Goal: Task Accomplishment & Management: Use online tool/utility

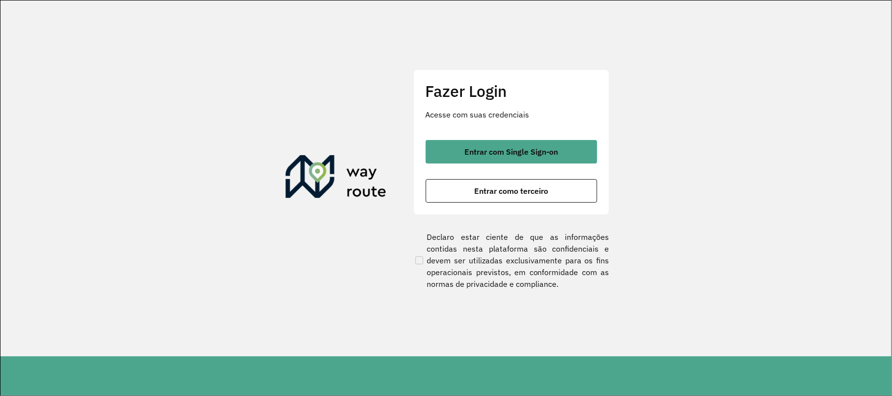
click at [483, 164] on div "Entrar com Single Sign-on Entrar como terceiro" at bounding box center [510, 171] width 171 height 63
click at [467, 148] on span "Entrar com Single Sign-on" at bounding box center [511, 152] width 94 height 8
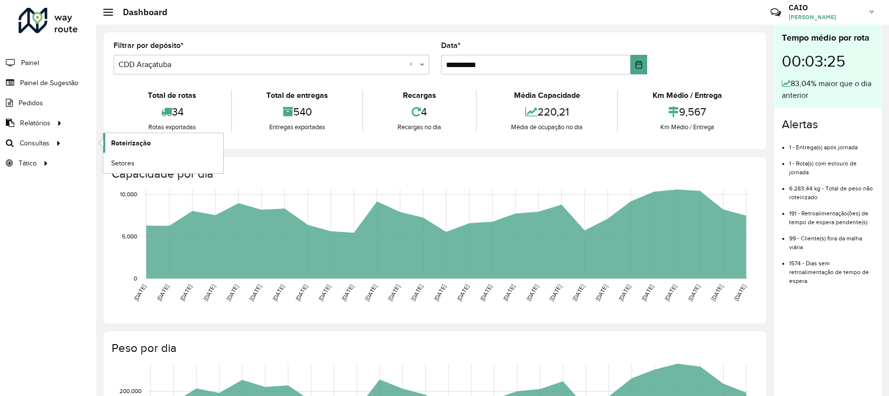
click at [135, 139] on span "Roteirização" at bounding box center [131, 143] width 40 height 10
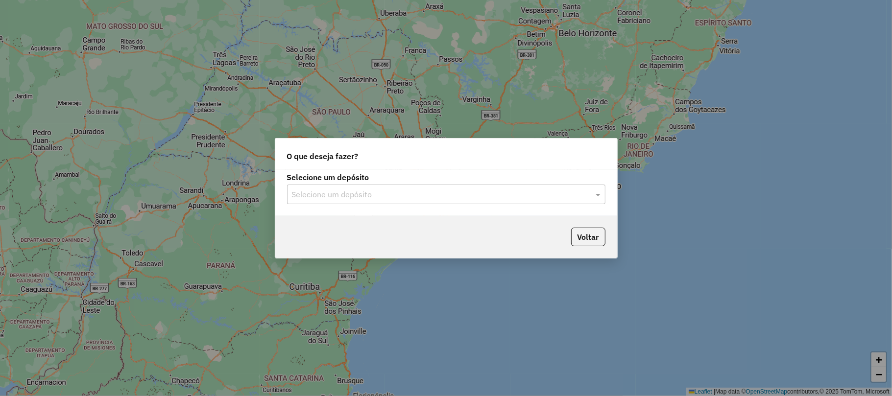
click at [324, 205] on div "Selecione um depósito Selecione um depósito" at bounding box center [446, 193] width 342 height 46
click at [322, 198] on input "text" at bounding box center [436, 195] width 289 height 12
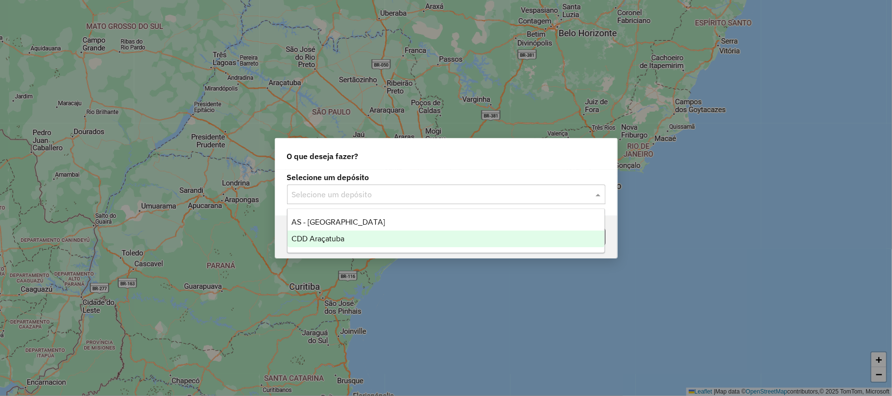
click at [307, 241] on span "CDD Araçatuba" at bounding box center [317, 239] width 53 height 8
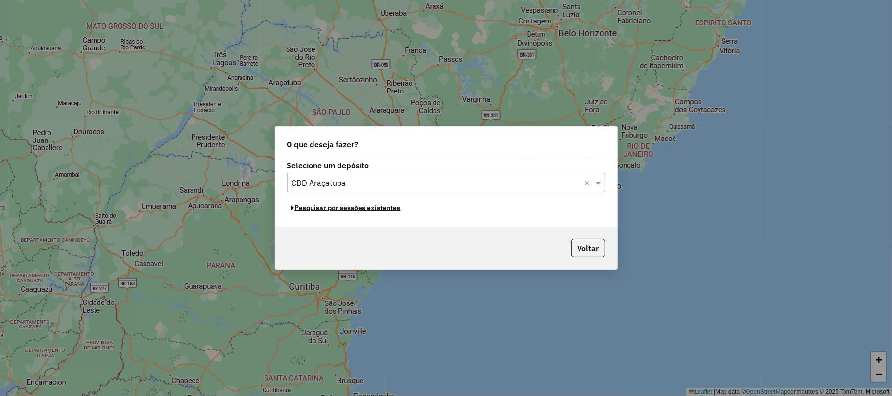
click at [322, 213] on button "Pesquisar por sessões existentes" at bounding box center [346, 207] width 118 height 15
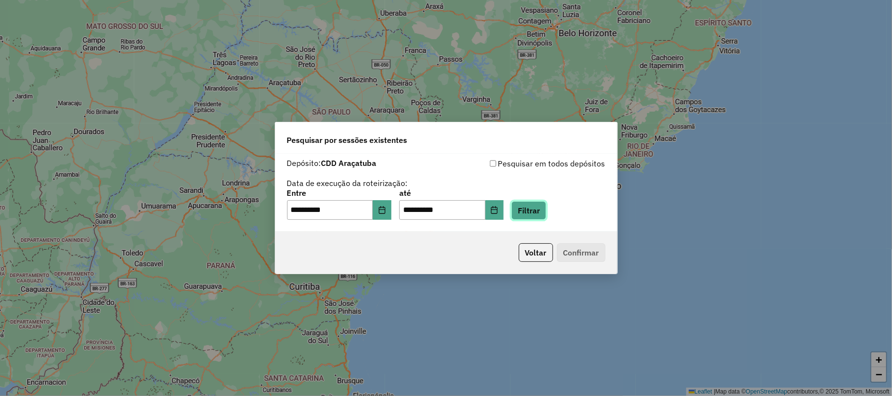
click at [546, 212] on button "Filtrar" at bounding box center [528, 210] width 35 height 19
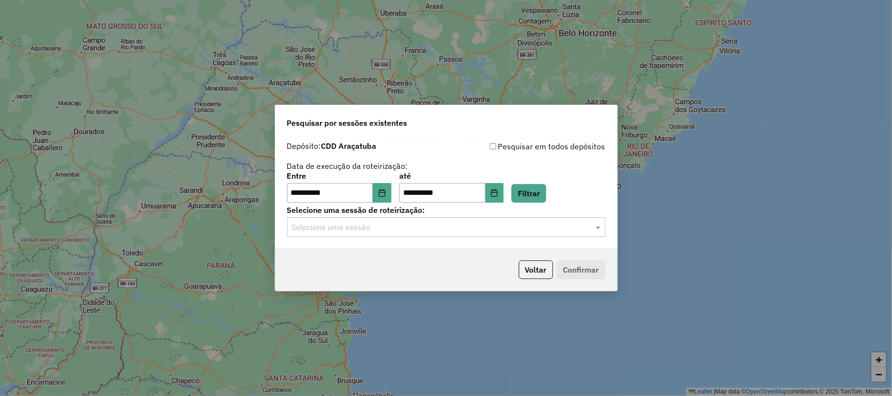
click at [372, 222] on input "text" at bounding box center [436, 228] width 289 height 12
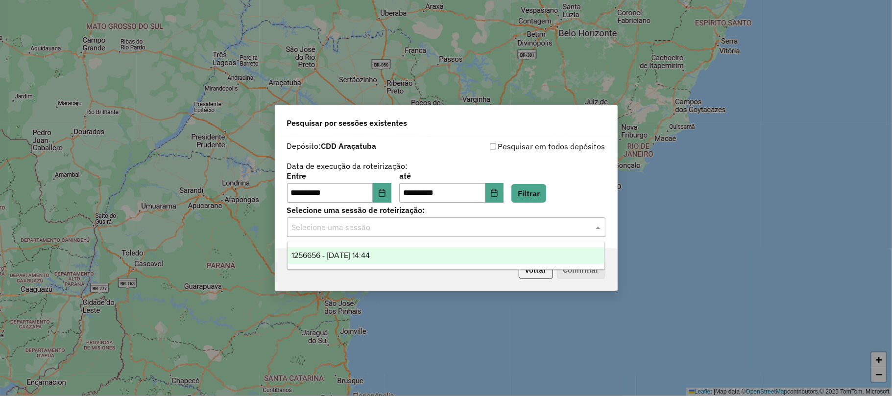
click at [341, 256] on span "1256656 - 01/09/2025 14:44" at bounding box center [330, 255] width 78 height 8
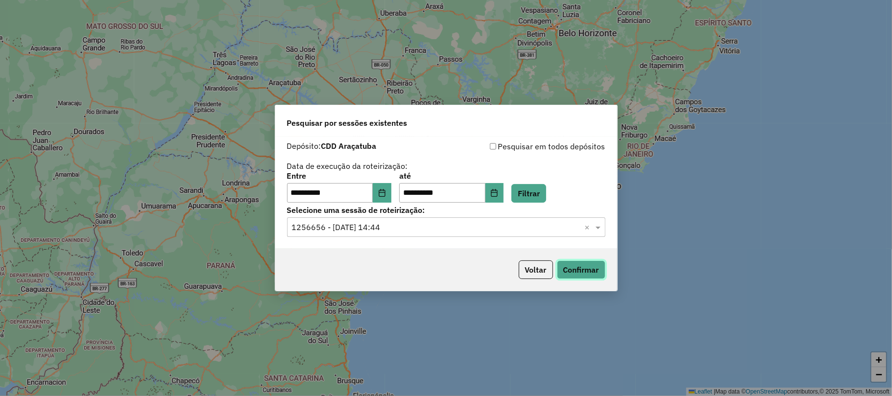
click at [578, 271] on button "Confirmar" at bounding box center [581, 269] width 48 height 19
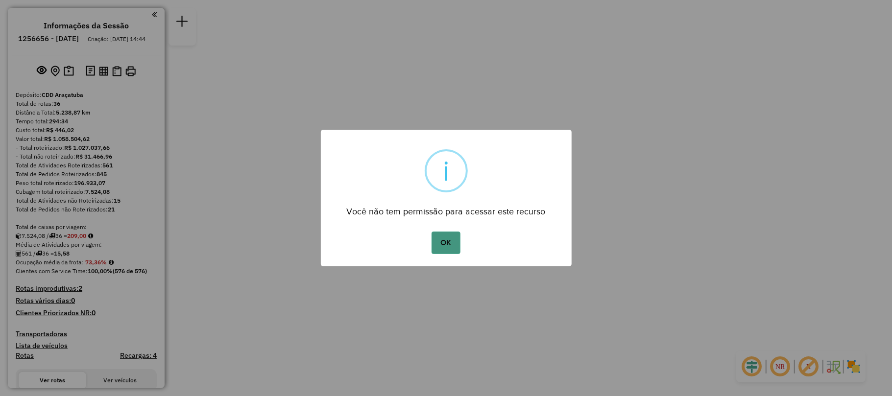
click at [453, 243] on button "OK" at bounding box center [445, 243] width 29 height 23
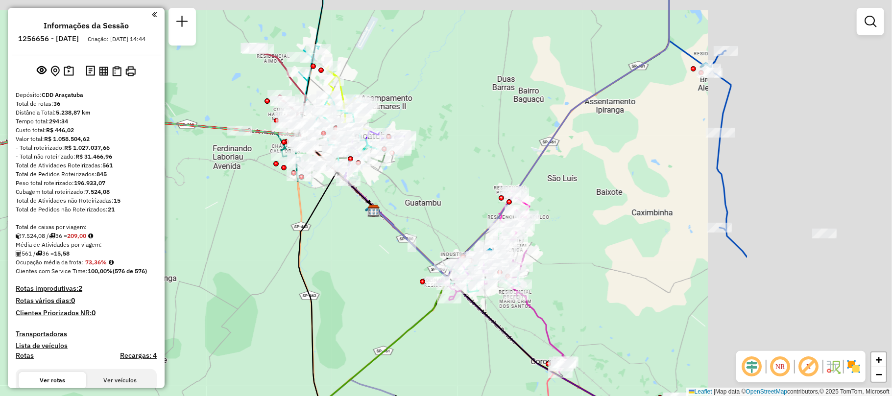
drag, startPoint x: 422, startPoint y: 193, endPoint x: 183, endPoint y: 221, distance: 241.1
click at [183, 221] on div "Janela de atendimento Grade de atendimento Capacidade Transportadoras Veículos …" at bounding box center [446, 198] width 892 height 396
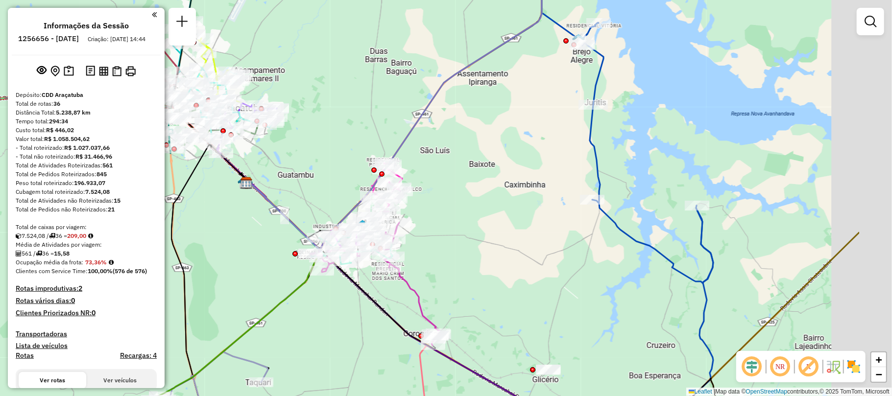
drag, startPoint x: 486, startPoint y: 196, endPoint x: 364, endPoint y: 169, distance: 124.4
click at [364, 169] on div "Janela de atendimento Grade de atendimento Capacidade Transportadoras Veículos …" at bounding box center [446, 198] width 892 height 396
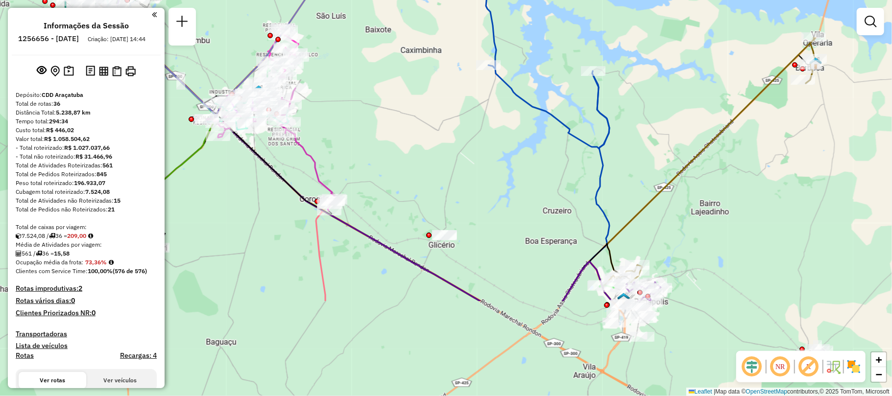
drag, startPoint x: 558, startPoint y: 243, endPoint x: 517, endPoint y: 165, distance: 87.4
click at [458, 110] on div "Janela de atendimento Grade de atendimento Capacidade Transportadoras Veículos …" at bounding box center [446, 198] width 892 height 396
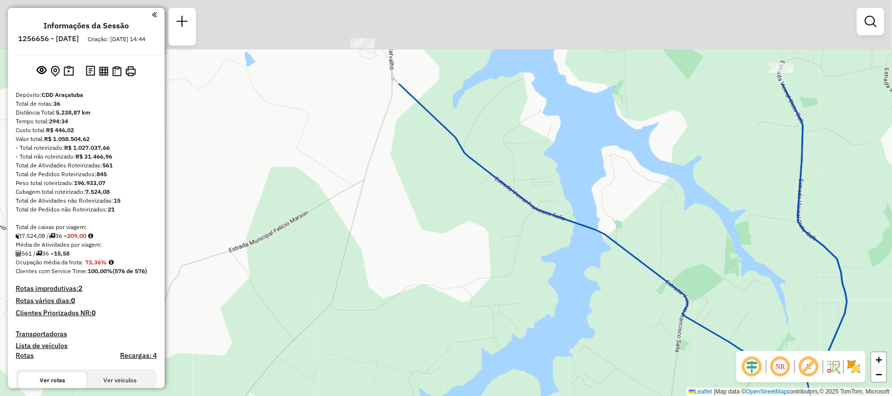
drag, startPoint x: 520, startPoint y: 101, endPoint x: 528, endPoint y: 238, distance: 137.3
click at [528, 238] on div "Janela de atendimento Grade de atendimento Capacidade Transportadoras Veículos …" at bounding box center [446, 198] width 892 height 396
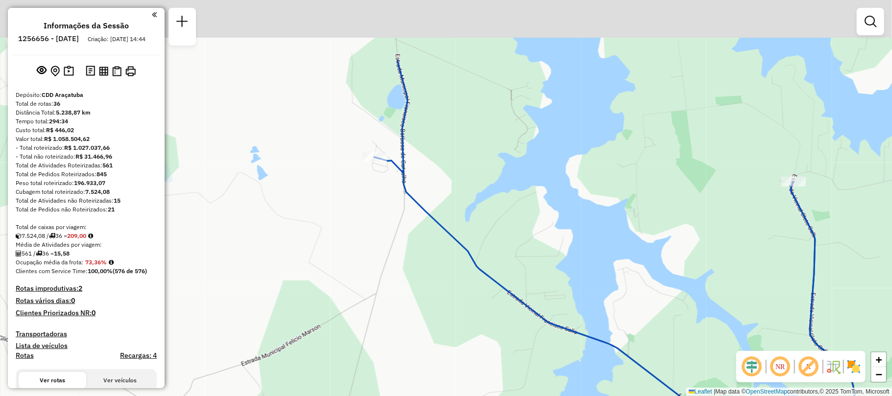
drag, startPoint x: 461, startPoint y: 98, endPoint x: 475, endPoint y: 198, distance: 100.3
click at [475, 198] on div "Janela de atendimento Grade de atendimento Capacidade Transportadoras Veículos …" at bounding box center [446, 198] width 892 height 396
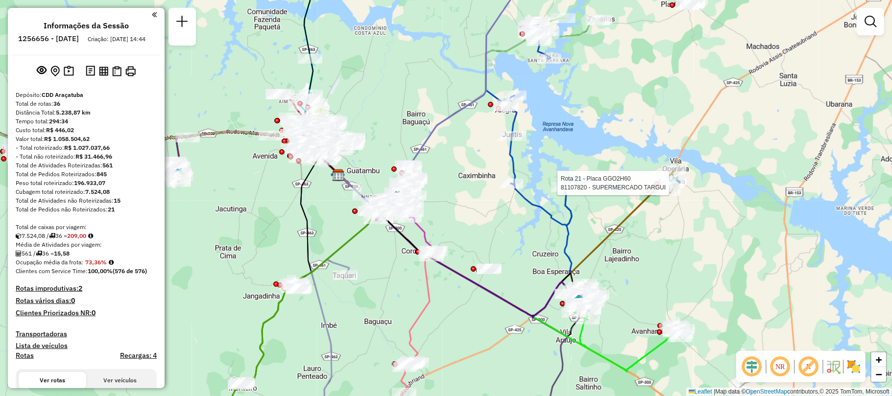
select select "**********"
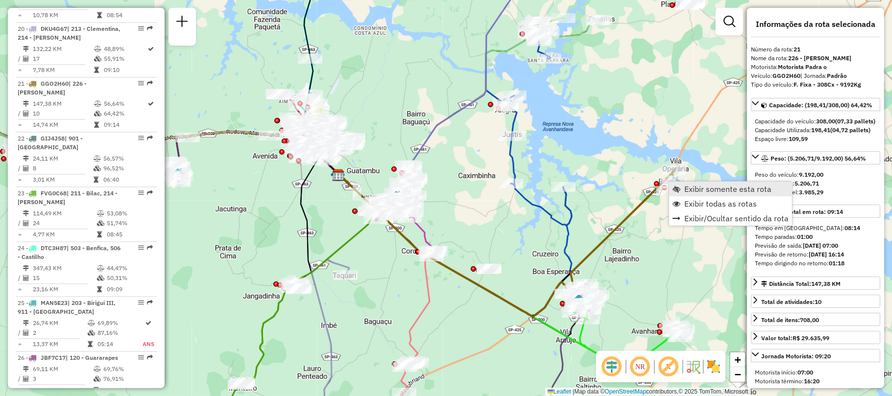
scroll to position [1448, 0]
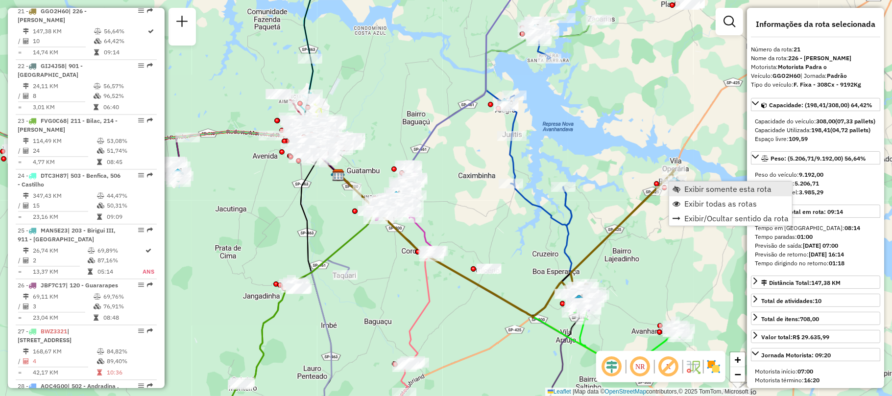
click at [699, 187] on span "Exibir somente esta rota" at bounding box center [727, 189] width 87 height 8
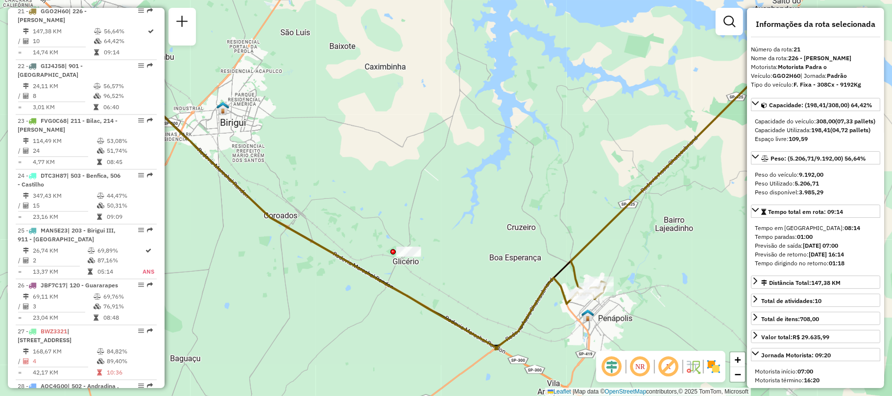
drag, startPoint x: 665, startPoint y: 197, endPoint x: 626, endPoint y: 214, distance: 42.9
click at [626, 214] on div "Janela de atendimento Grade de atendimento Capacidade Transportadoras Veículos …" at bounding box center [446, 198] width 892 height 396
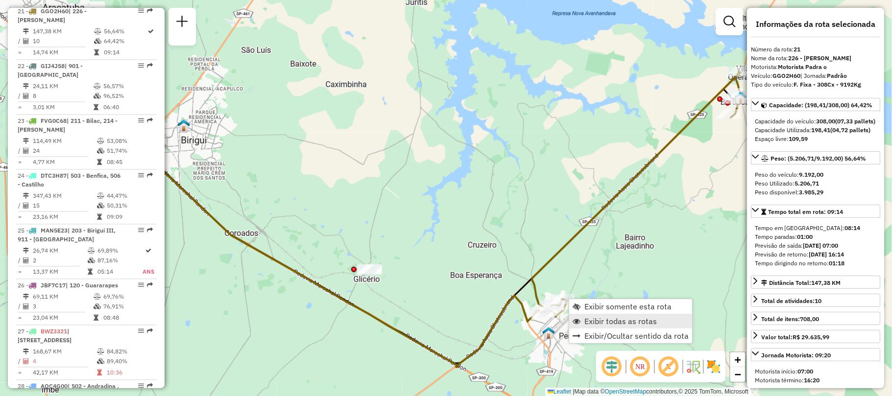
click at [631, 317] on span "Exibir todas as rotas" at bounding box center [620, 321] width 72 height 8
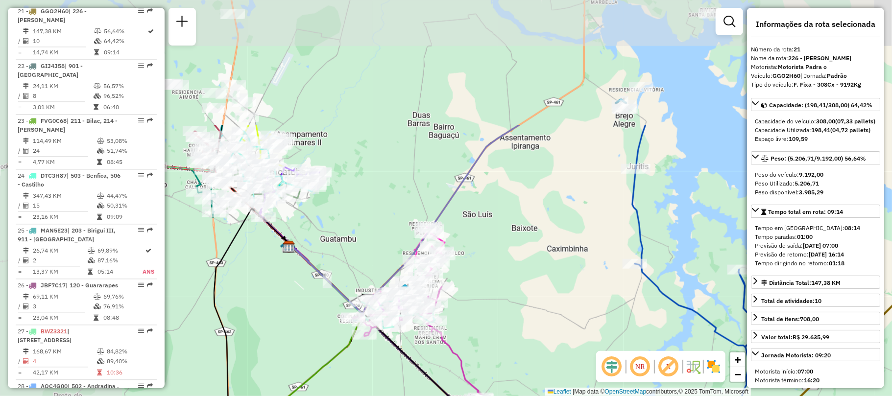
drag, startPoint x: 353, startPoint y: 185, endPoint x: 564, endPoint y: 339, distance: 261.5
click at [575, 350] on div "Janela de atendimento Grade de atendimento Capacidade Transportadoras Veículos …" at bounding box center [446, 198] width 892 height 396
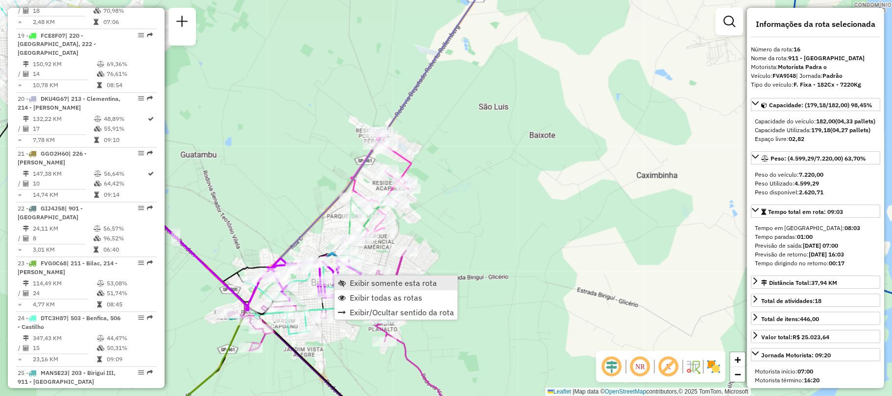
scroll to position [1191, 0]
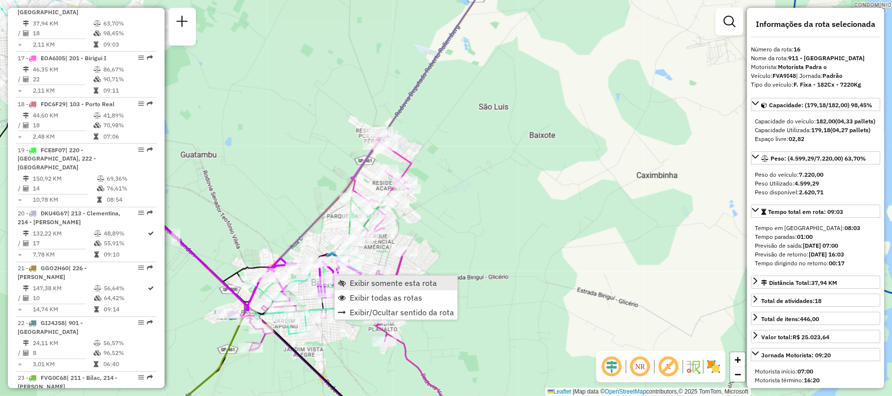
click at [375, 279] on span "Exibir somente esta rota" at bounding box center [393, 283] width 87 height 8
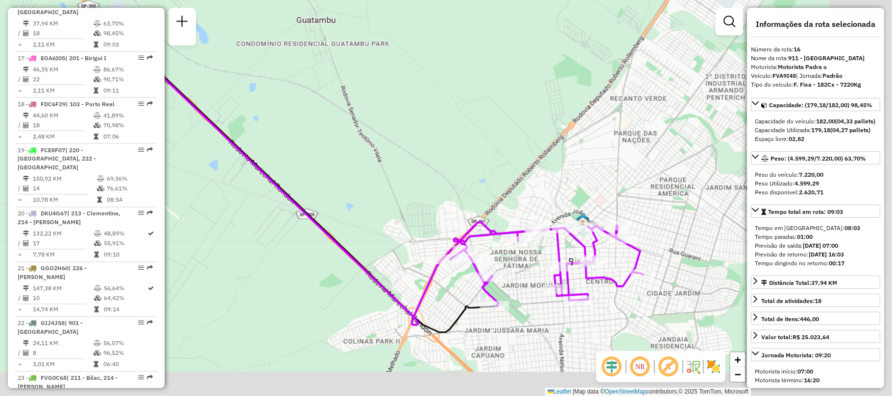
drag, startPoint x: 446, startPoint y: 257, endPoint x: 376, endPoint y: 223, distance: 76.6
click at [376, 223] on div "Janela de atendimento Grade de atendimento Capacidade Transportadoras Veículos …" at bounding box center [446, 198] width 892 height 396
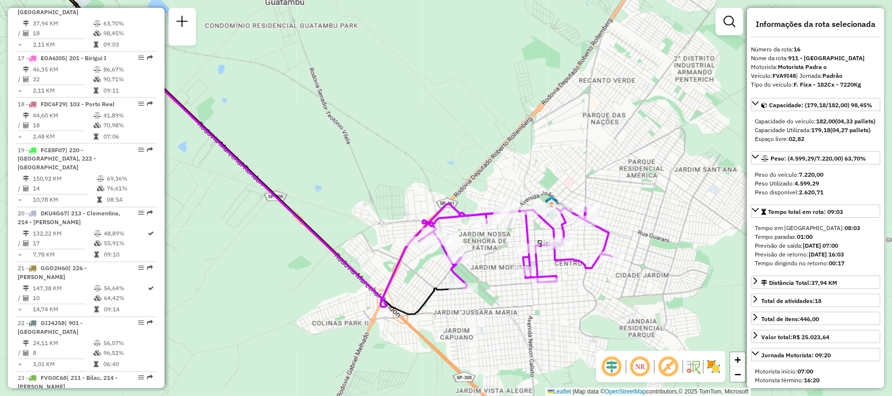
click at [719, 369] on img at bounding box center [713, 367] width 16 height 16
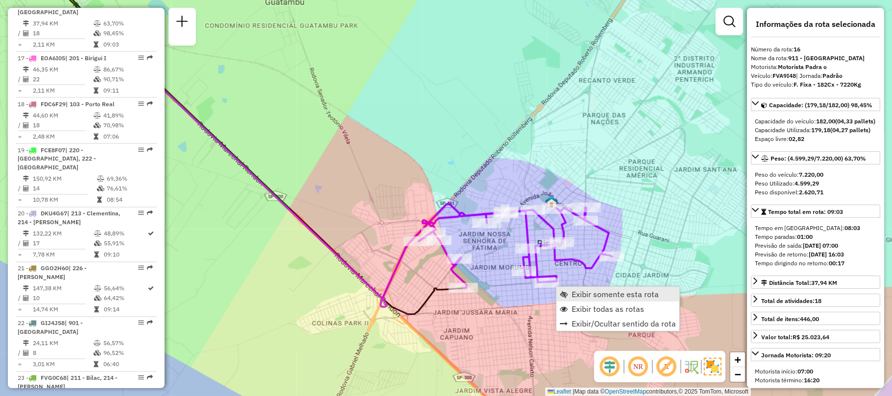
click at [585, 301] on link "Exibir somente esta rota" at bounding box center [617, 294] width 123 height 15
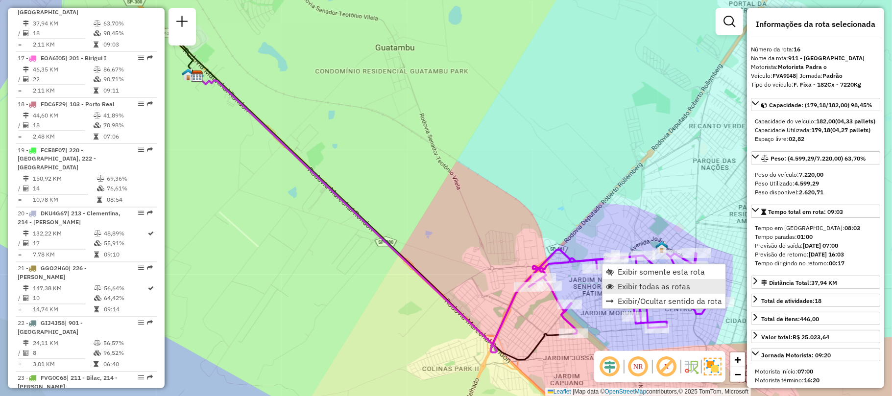
click at [624, 284] on span "Exibir todas as rotas" at bounding box center [653, 286] width 72 height 8
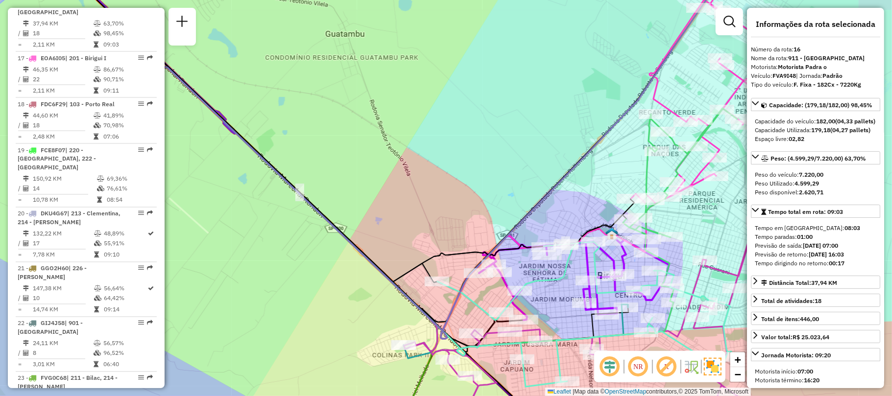
drag, startPoint x: 559, startPoint y: 269, endPoint x: 549, endPoint y: 265, distance: 11.0
click at [525, 255] on div "Rota 16 - Placa FVA9I48 81125366 - R. DICIOCIO MERCEARI Janela de atendimento G…" at bounding box center [446, 198] width 892 height 396
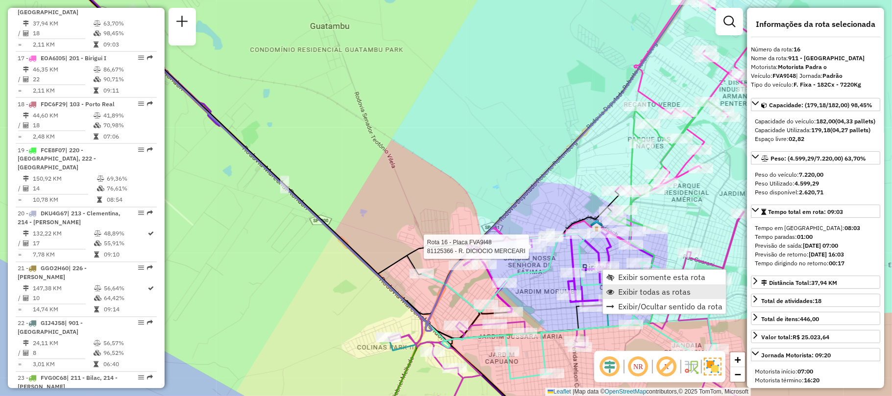
click at [625, 288] on span "Exibir todas as rotas" at bounding box center [654, 292] width 72 height 8
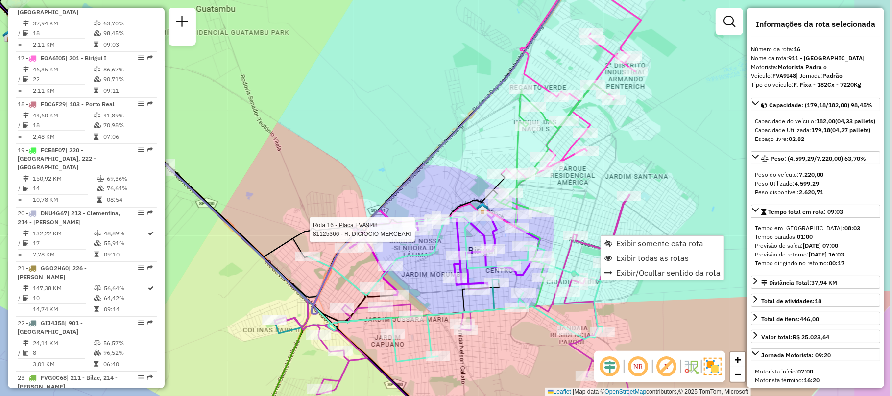
drag, startPoint x: 692, startPoint y: 153, endPoint x: 573, endPoint y: 120, distance: 123.5
click at [573, 120] on div "Rota 16 - Placa FVA9I48 81125366 - R. DICIOCIO MERCEARI Janela de atendimento G…" at bounding box center [446, 198] width 892 height 396
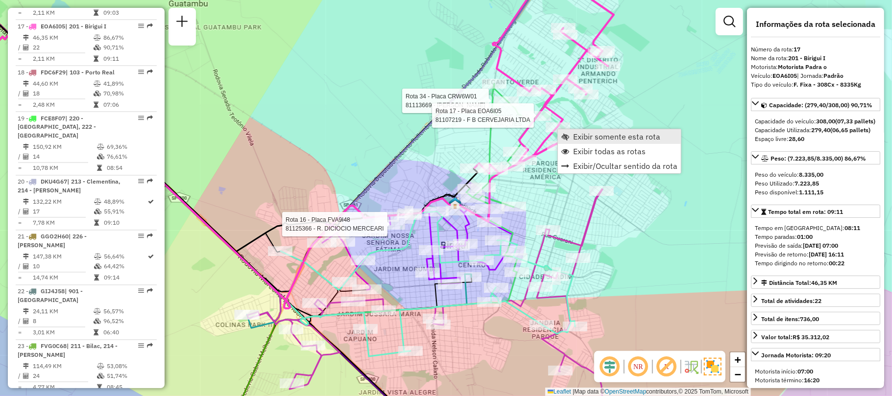
scroll to position [1246, 0]
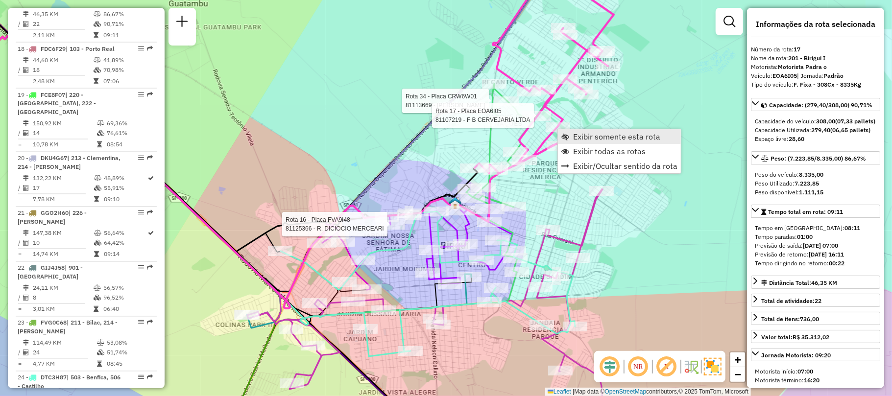
click at [594, 140] on span "Exibir somente esta rota" at bounding box center [616, 137] width 87 height 8
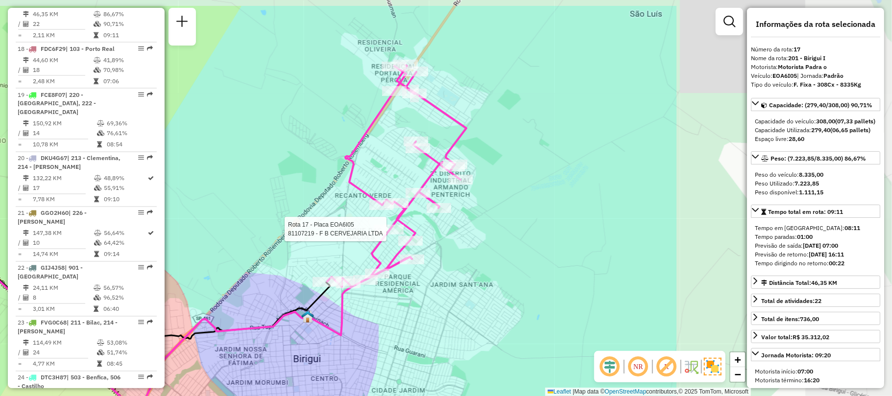
drag, startPoint x: 594, startPoint y: 140, endPoint x: 290, endPoint y: 185, distance: 307.9
click at [290, 185] on div "Rota 17 - Placa EOA6I05 81107219 - F B CERVEJARIA LTDA Janela de atendimento Gr…" at bounding box center [446, 198] width 892 height 396
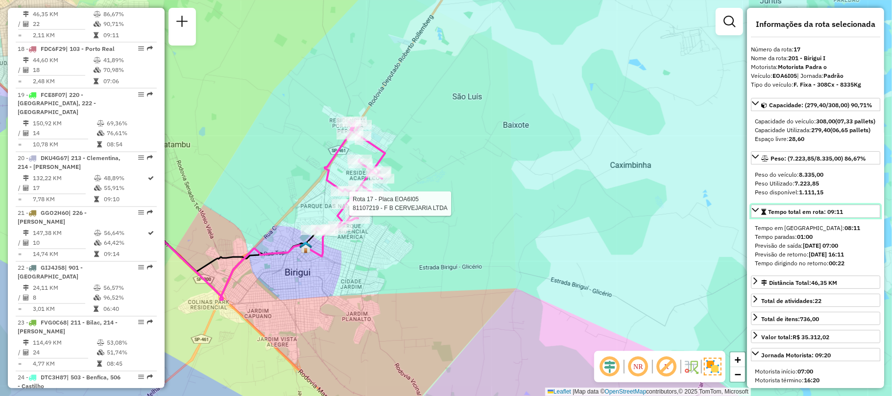
click at [752, 214] on icon at bounding box center [755, 210] width 8 height 8
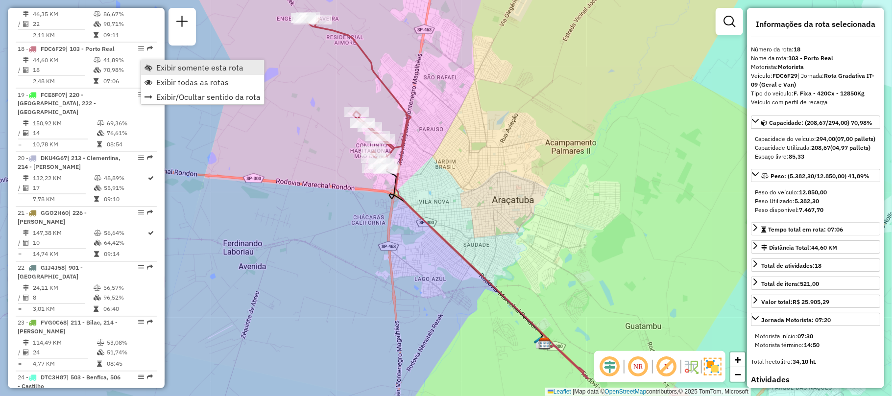
click at [171, 71] on span "Exibir somente esta rota" at bounding box center [199, 68] width 87 height 8
click at [183, 82] on span "Exibir todas as rotas" at bounding box center [191, 81] width 72 height 8
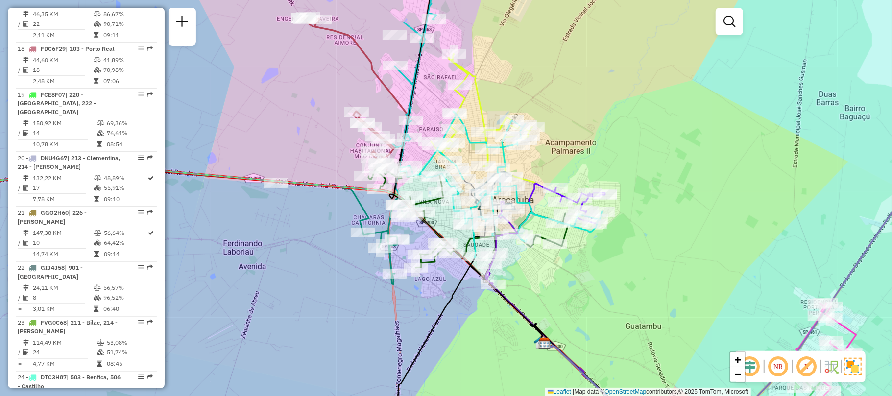
scroll to position [365, 0]
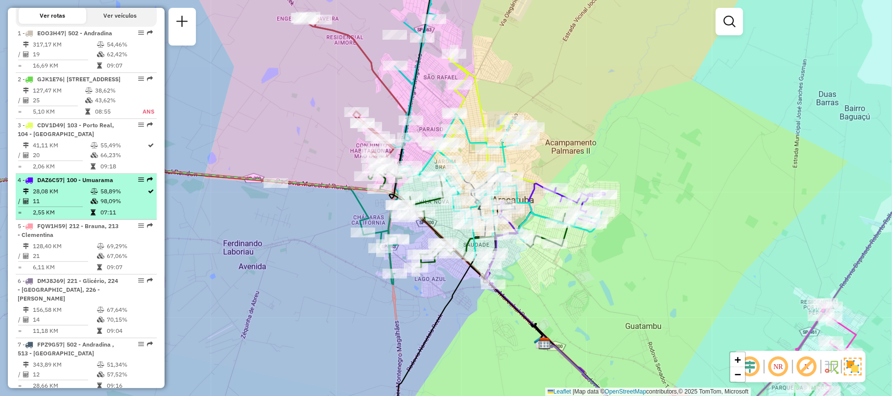
select select "**********"
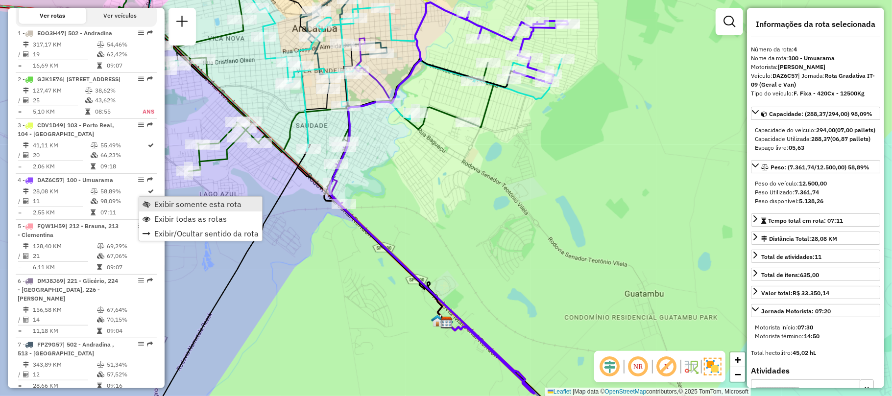
click at [228, 205] on span "Exibir somente esta rota" at bounding box center [197, 204] width 87 height 8
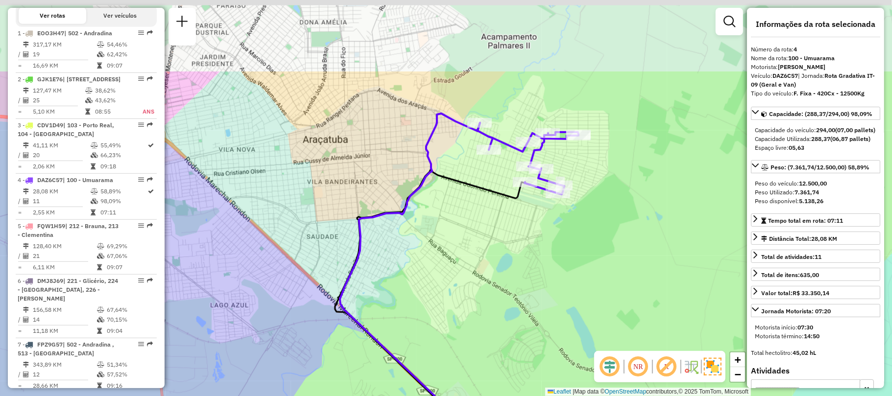
drag, startPoint x: 423, startPoint y: 114, endPoint x: 430, endPoint y: 214, distance: 100.1
click at [430, 214] on div "Janela de atendimento Grade de atendimento Capacidade Transportadoras Veículos …" at bounding box center [446, 198] width 892 height 396
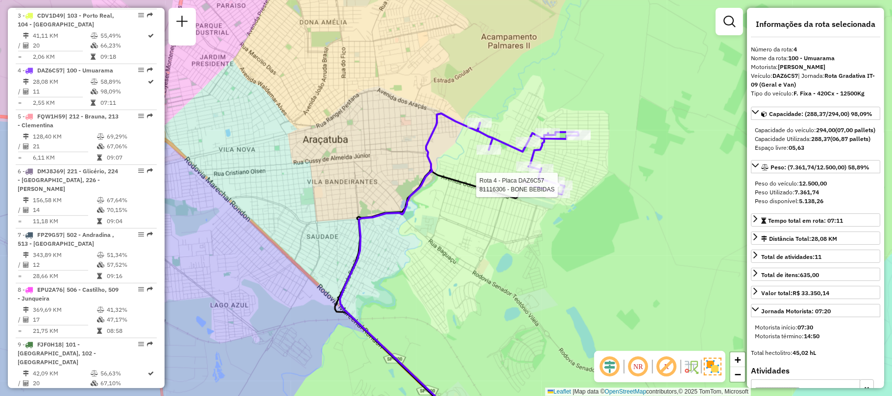
scroll to position [548, 0]
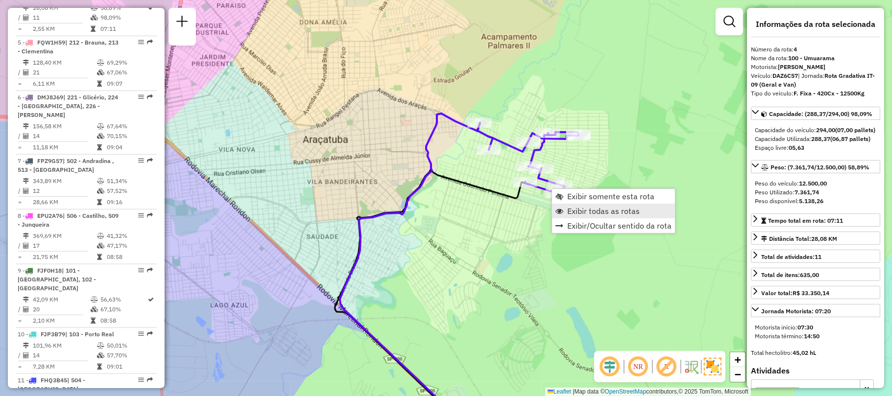
click at [581, 211] on span "Exibir todas as rotas" at bounding box center [603, 211] width 72 height 8
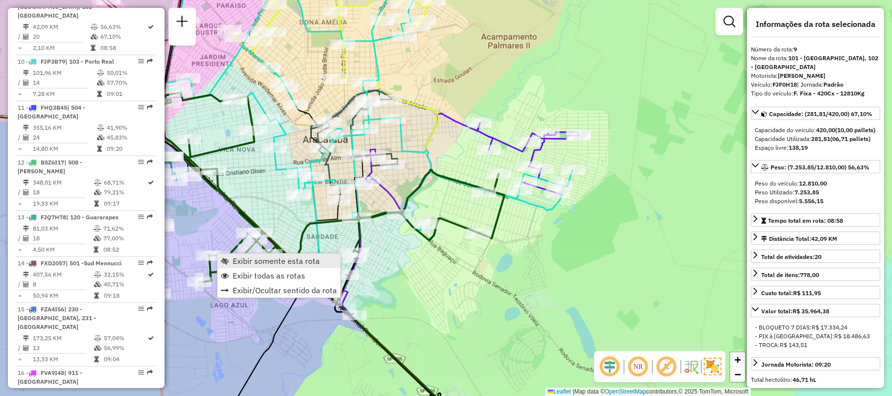
scroll to position [815, 0]
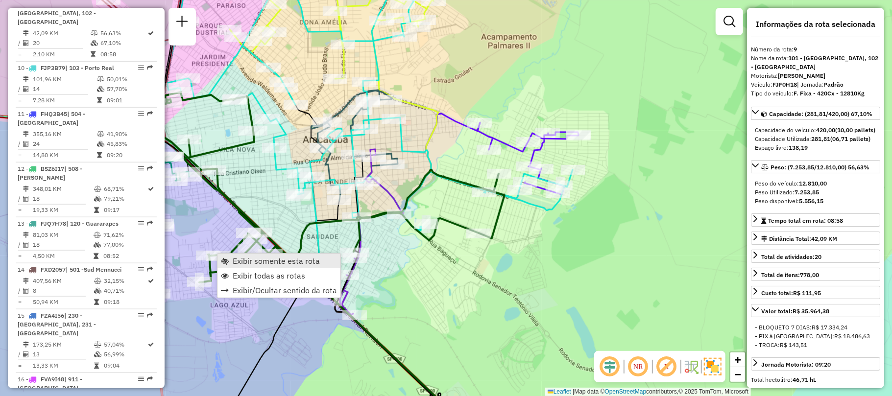
click at [265, 262] on span "Exibir somente esta rota" at bounding box center [276, 261] width 87 height 8
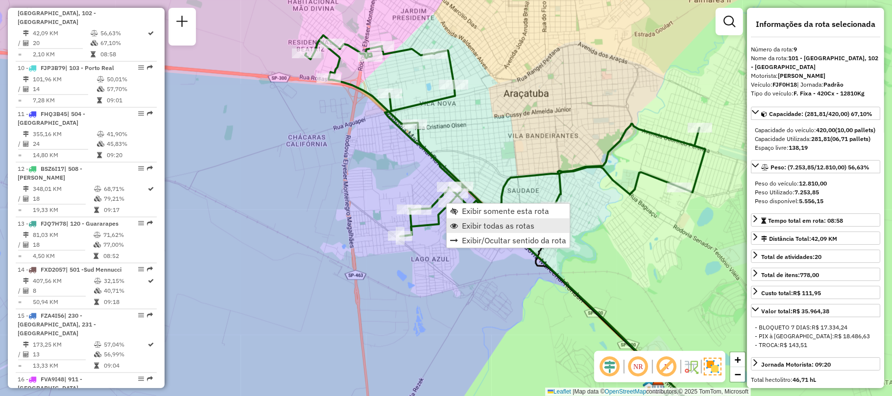
click at [472, 227] on span "Exibir todas as rotas" at bounding box center [498, 226] width 72 height 8
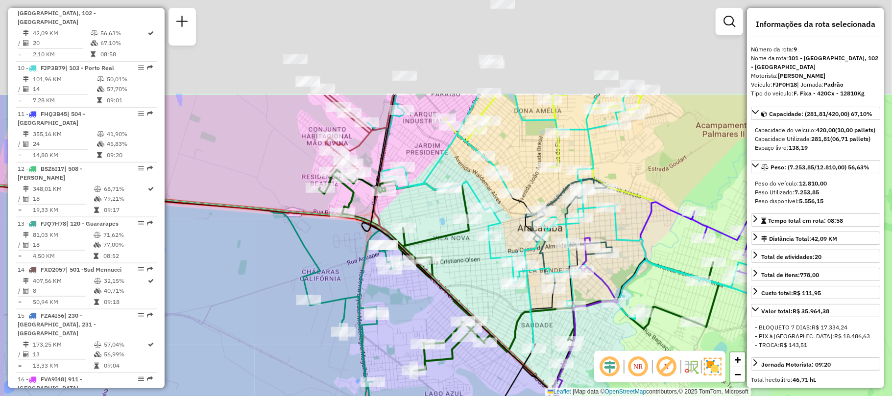
drag, startPoint x: 362, startPoint y: 97, endPoint x: 376, endPoint y: 233, distance: 136.8
click at [376, 233] on icon at bounding box center [517, 308] width 310 height 427
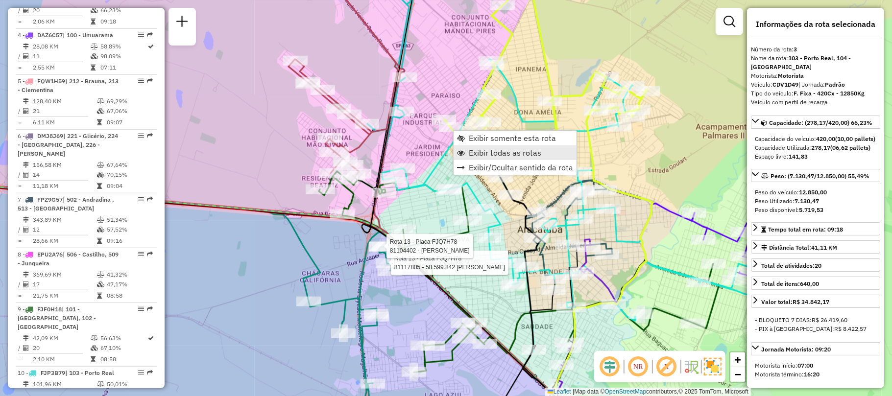
scroll to position [493, 0]
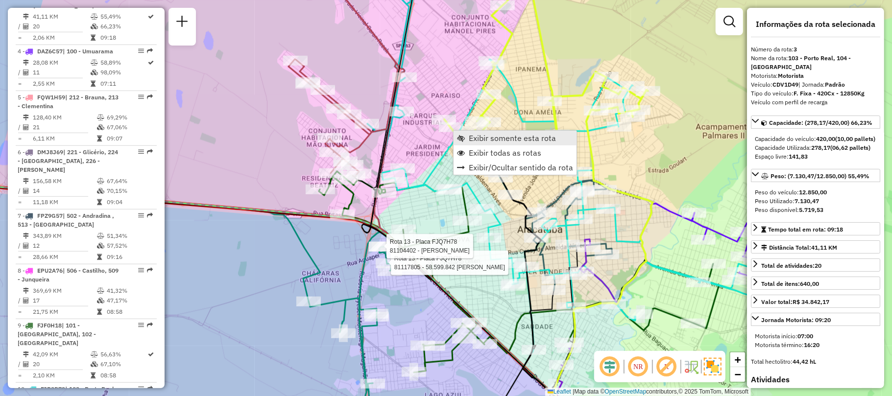
click at [486, 135] on span "Exibir somente esta rota" at bounding box center [512, 138] width 87 height 8
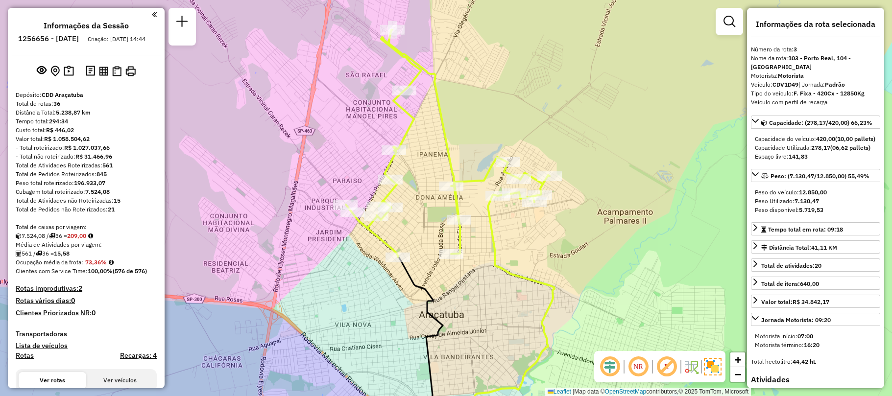
select select "**********"
